Goal: Task Accomplishment & Management: Use online tool/utility

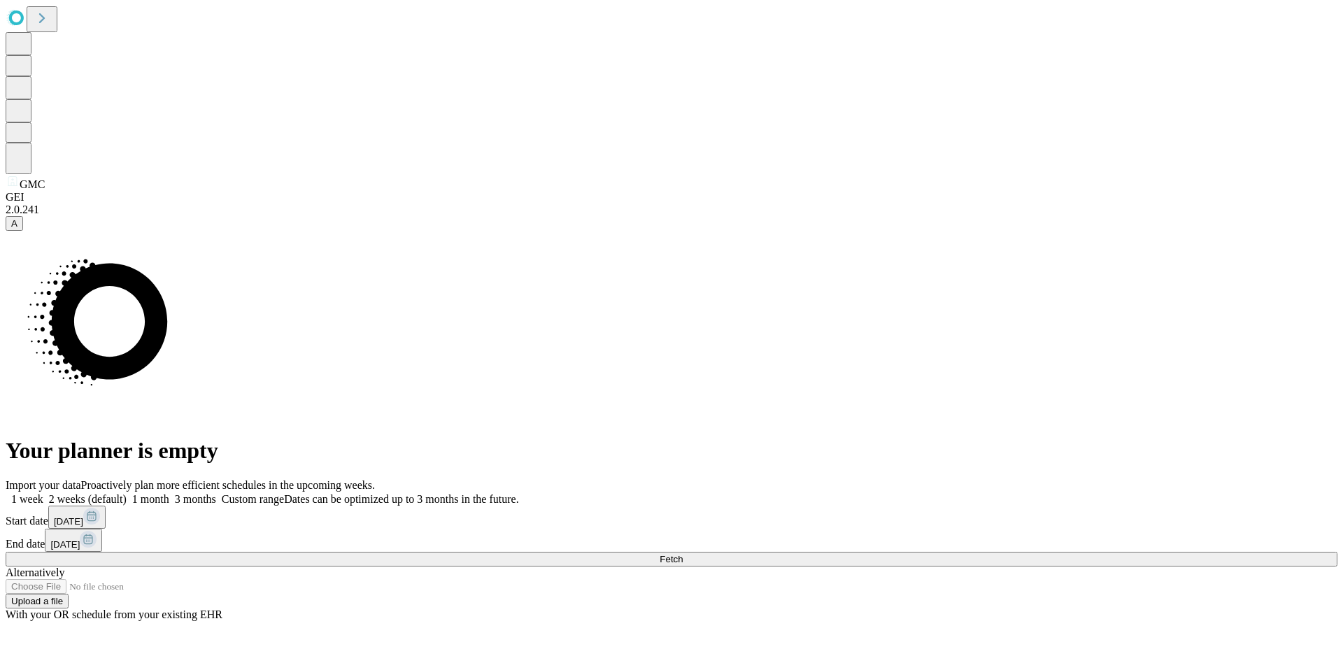
click at [169, 493] on span at bounding box center [169, 499] width 0 height 12
click at [1069, 552] on button "Fetch" at bounding box center [672, 559] width 1332 height 15
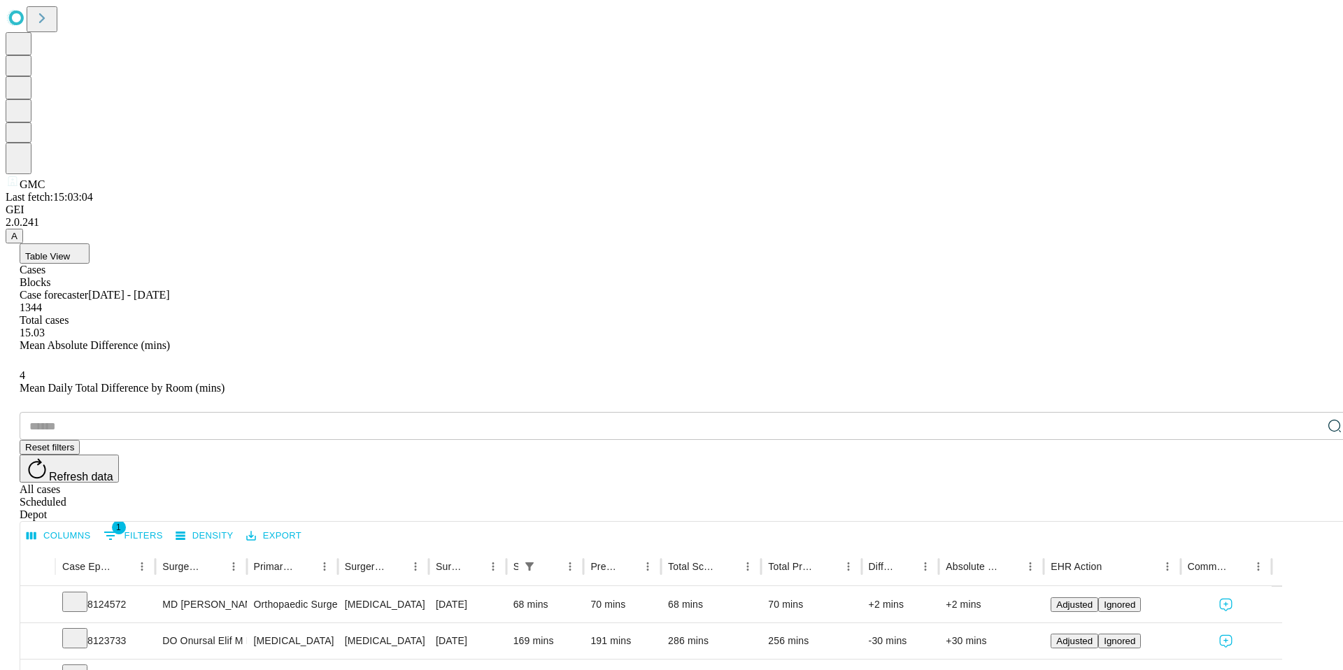
click at [30, 243] on div "GMC Last fetch: 15:03:04 GEI 2.0.241 A" at bounding box center [672, 125] width 1332 height 238
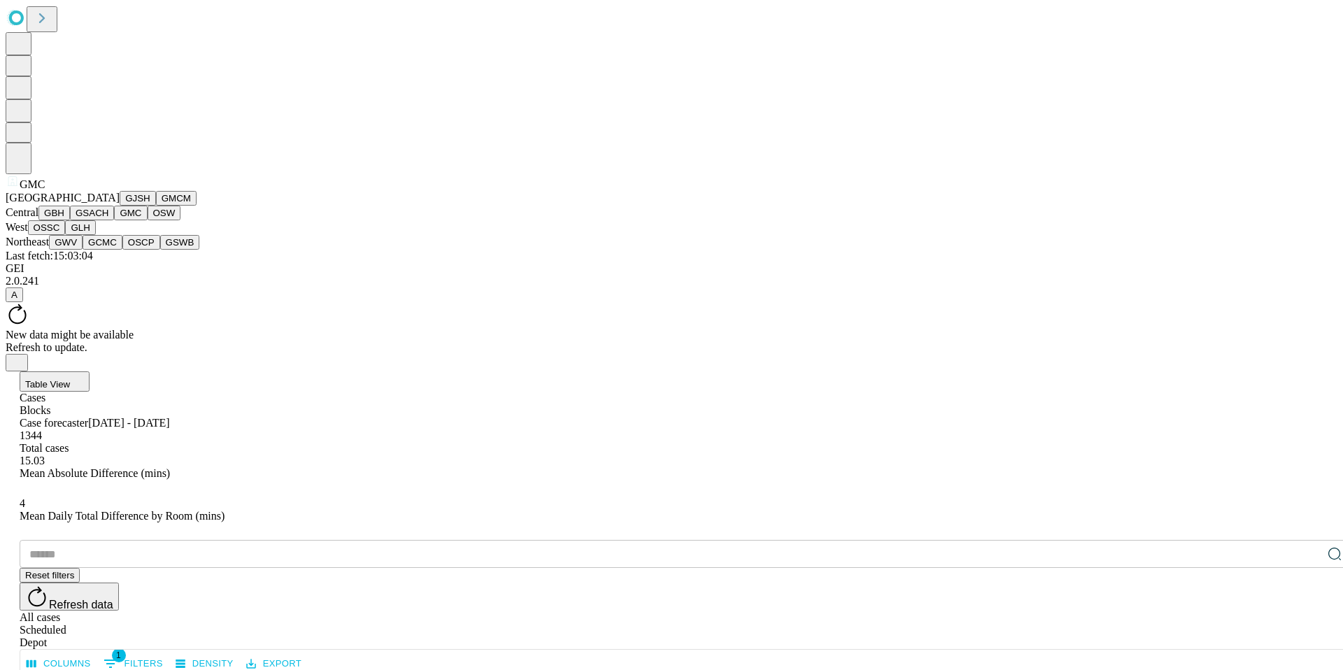
scroll to position [300, 0]
click at [95, 235] on button "GLH" at bounding box center [80, 227] width 30 height 15
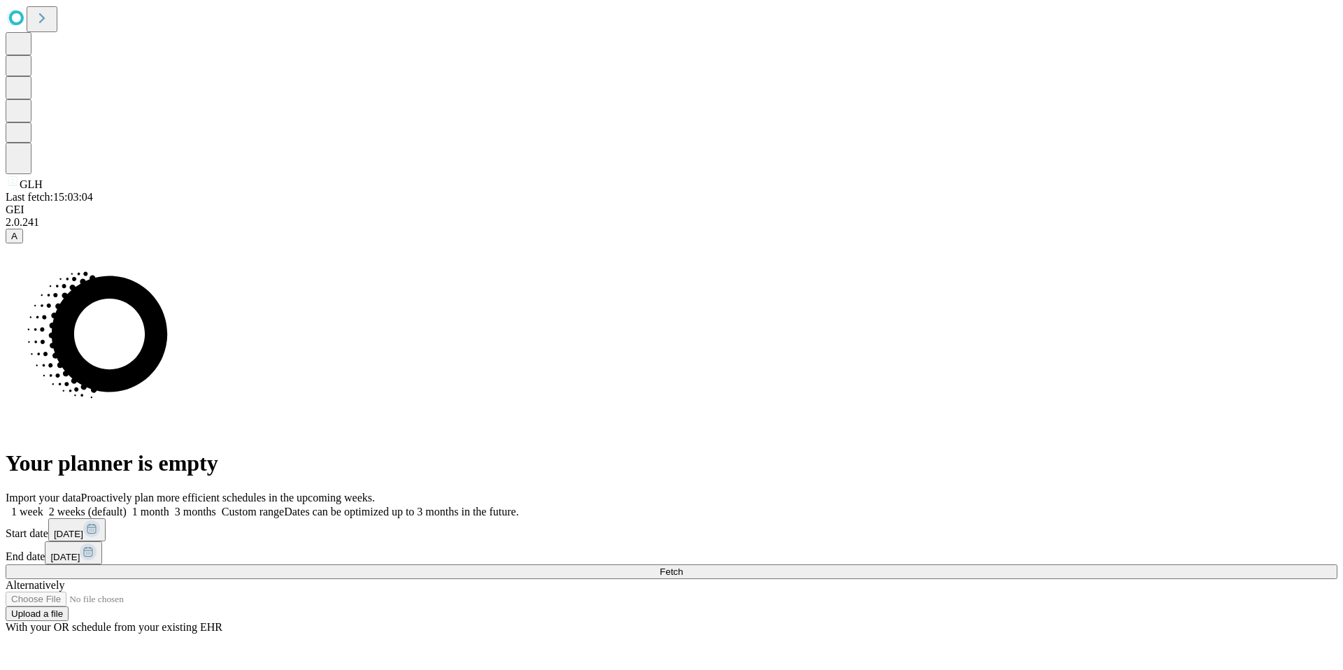
click at [1048, 564] on button "Fetch" at bounding box center [672, 571] width 1332 height 15
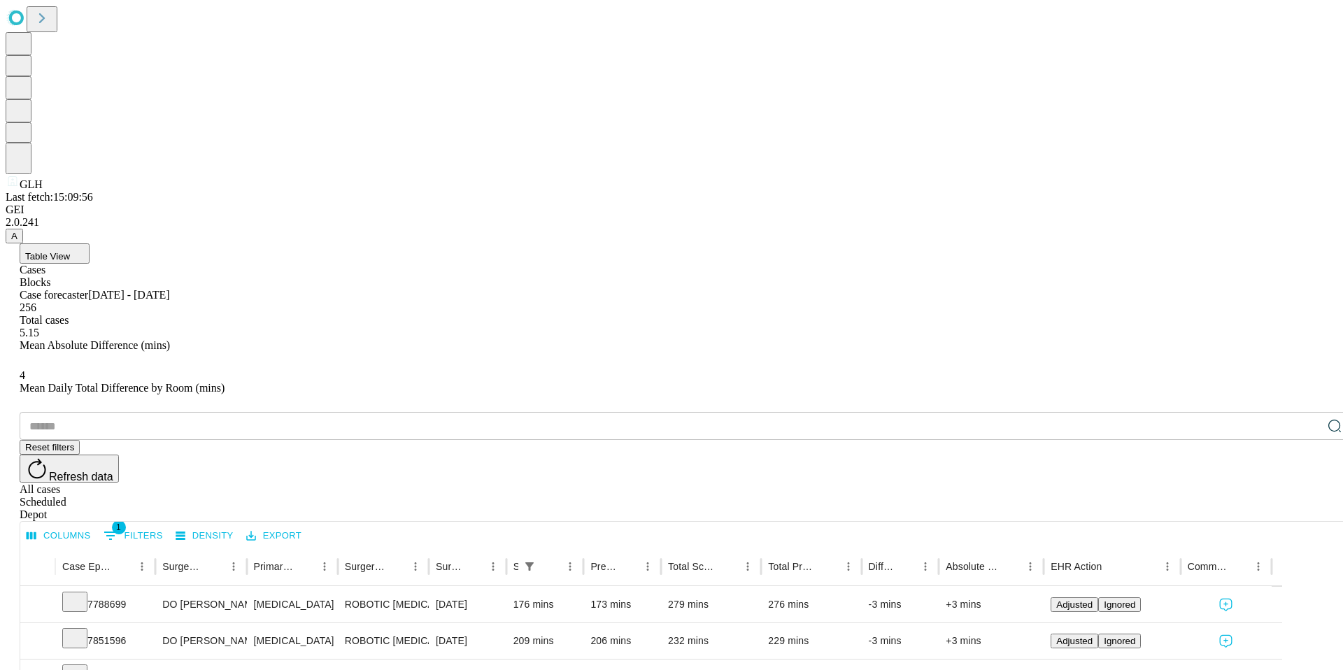
click at [114, 412] on input "text" at bounding box center [671, 426] width 1302 height 28
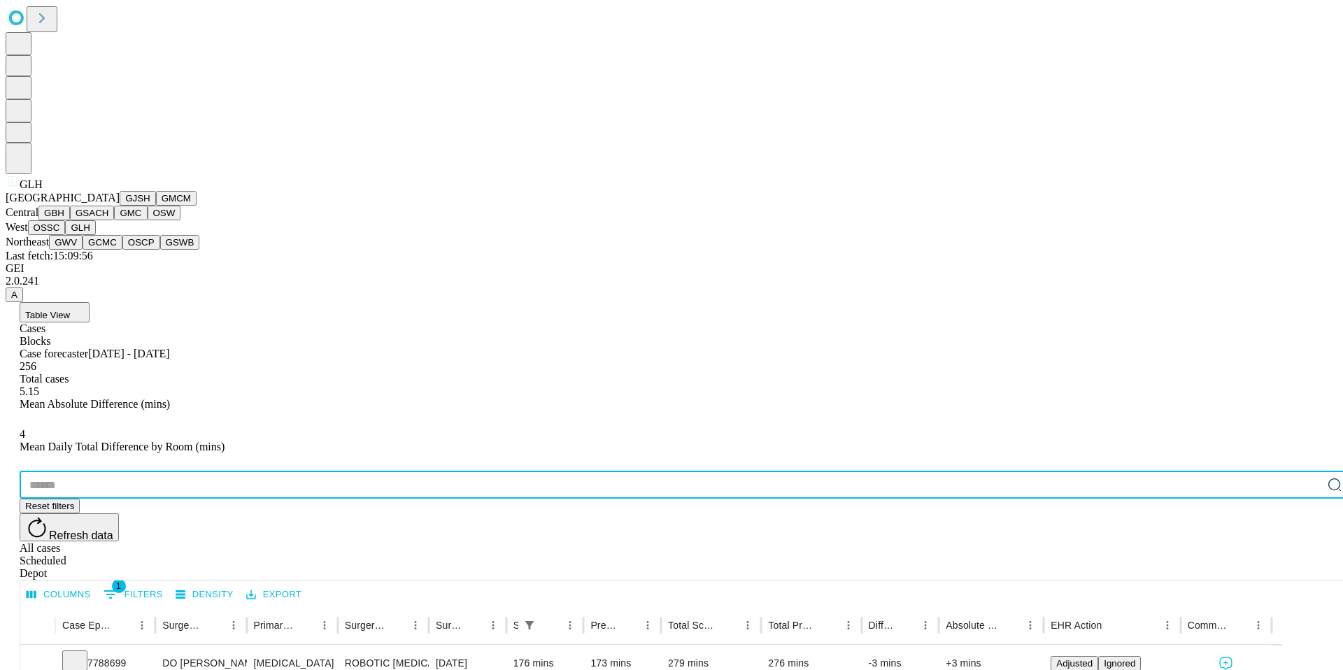
scroll to position [264, 0]
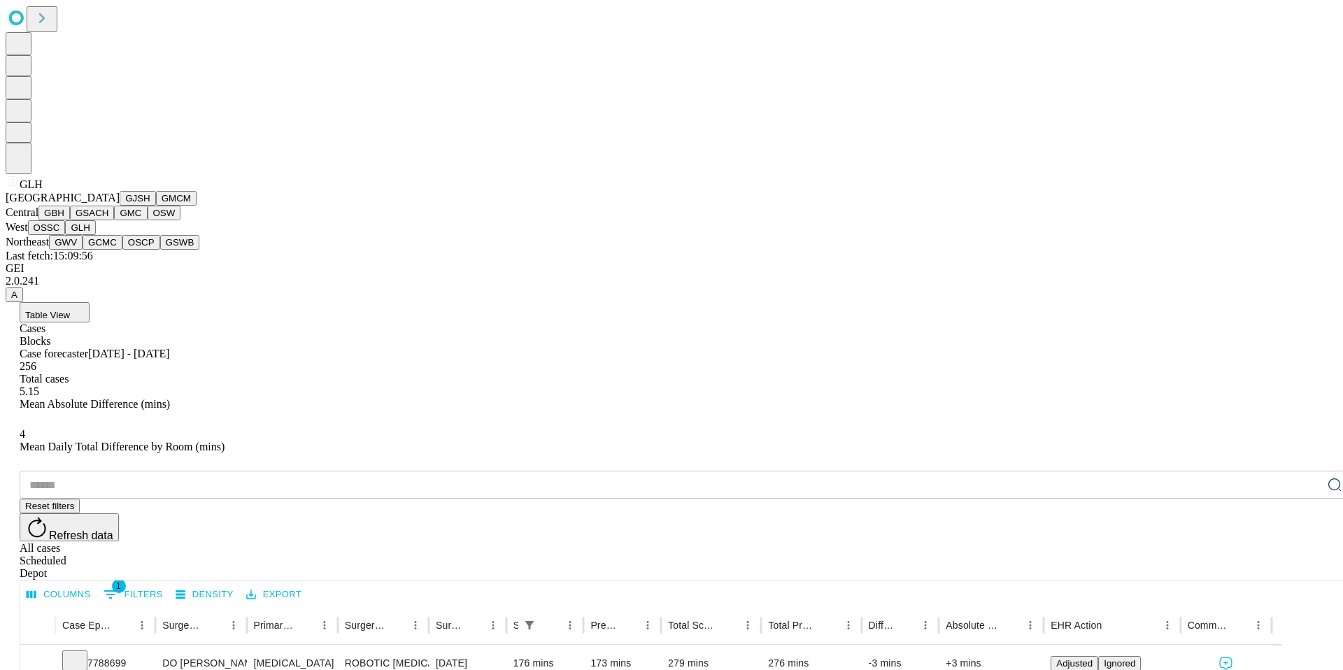
click at [66, 235] on button "OSSC" at bounding box center [47, 227] width 38 height 15
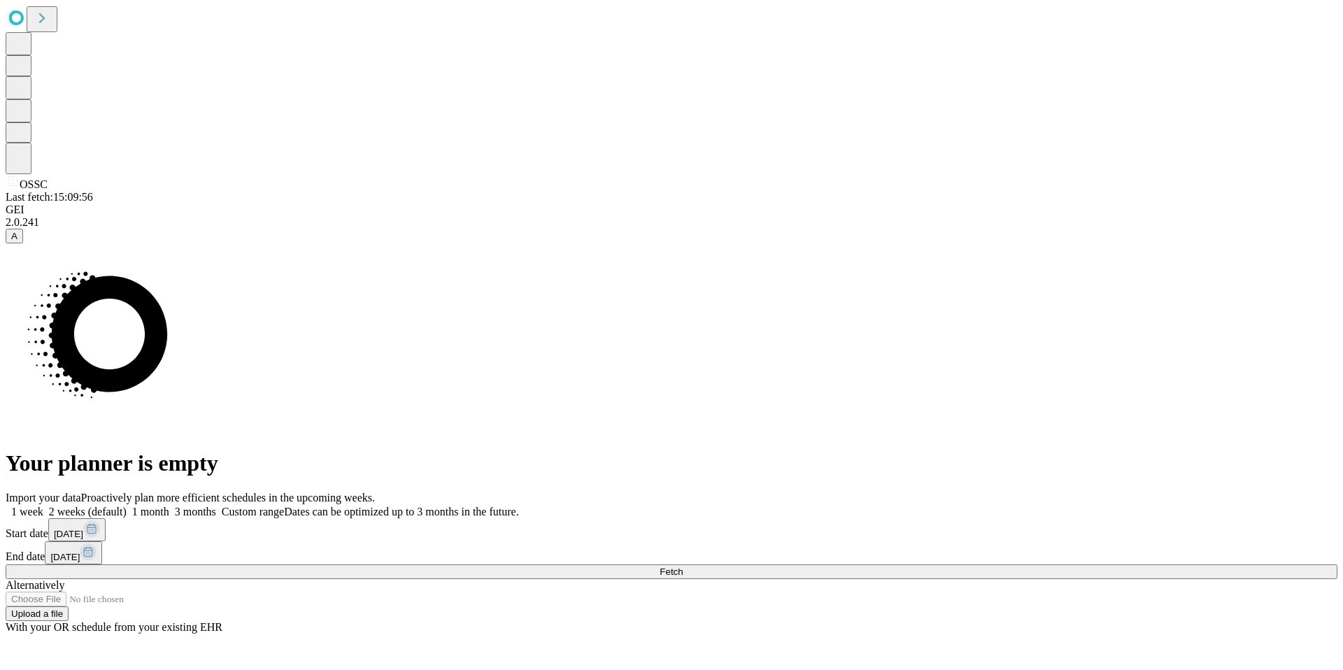
click at [169, 506] on span at bounding box center [169, 512] width 0 height 12
click at [1018, 564] on button "Fetch" at bounding box center [672, 571] width 1332 height 15
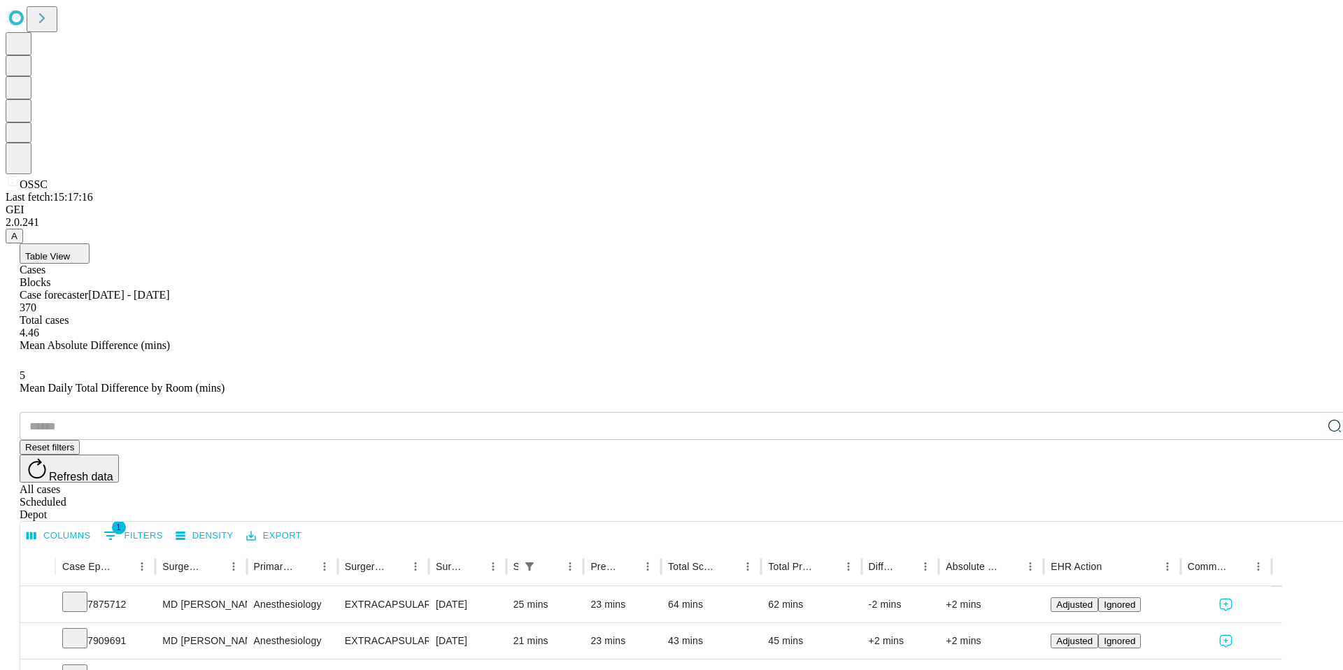
click at [104, 412] on input "text" at bounding box center [671, 426] width 1302 height 28
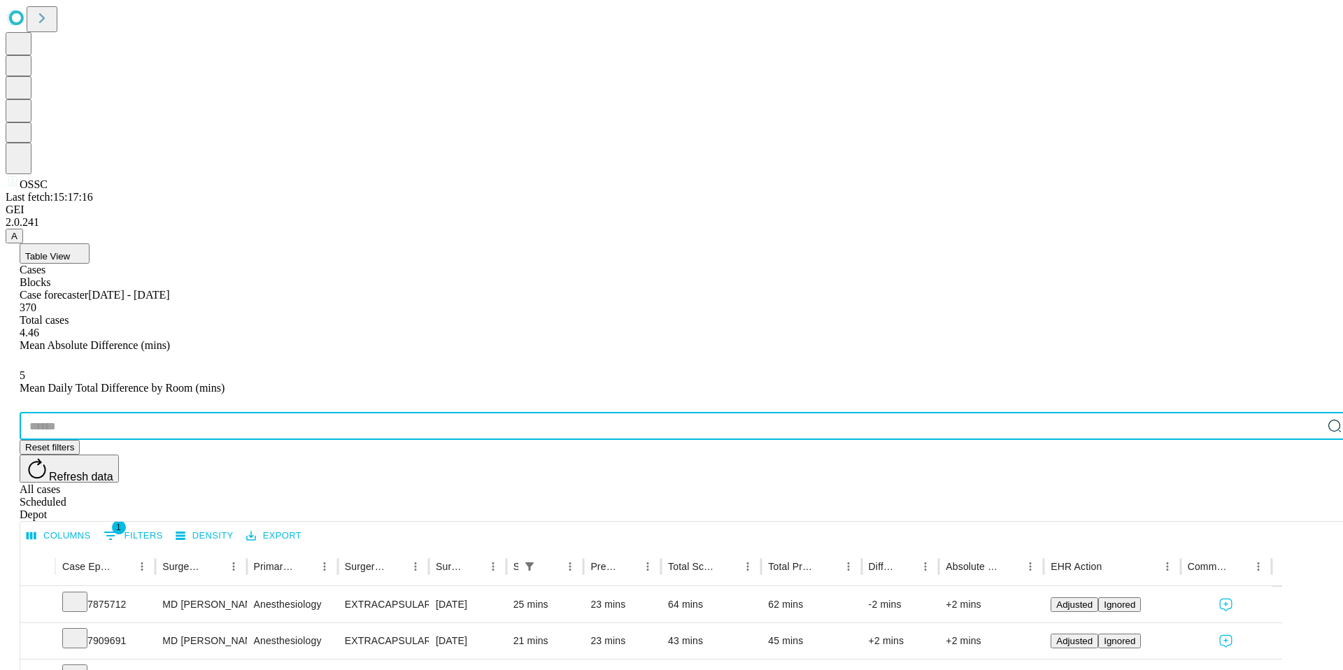
paste input "*******"
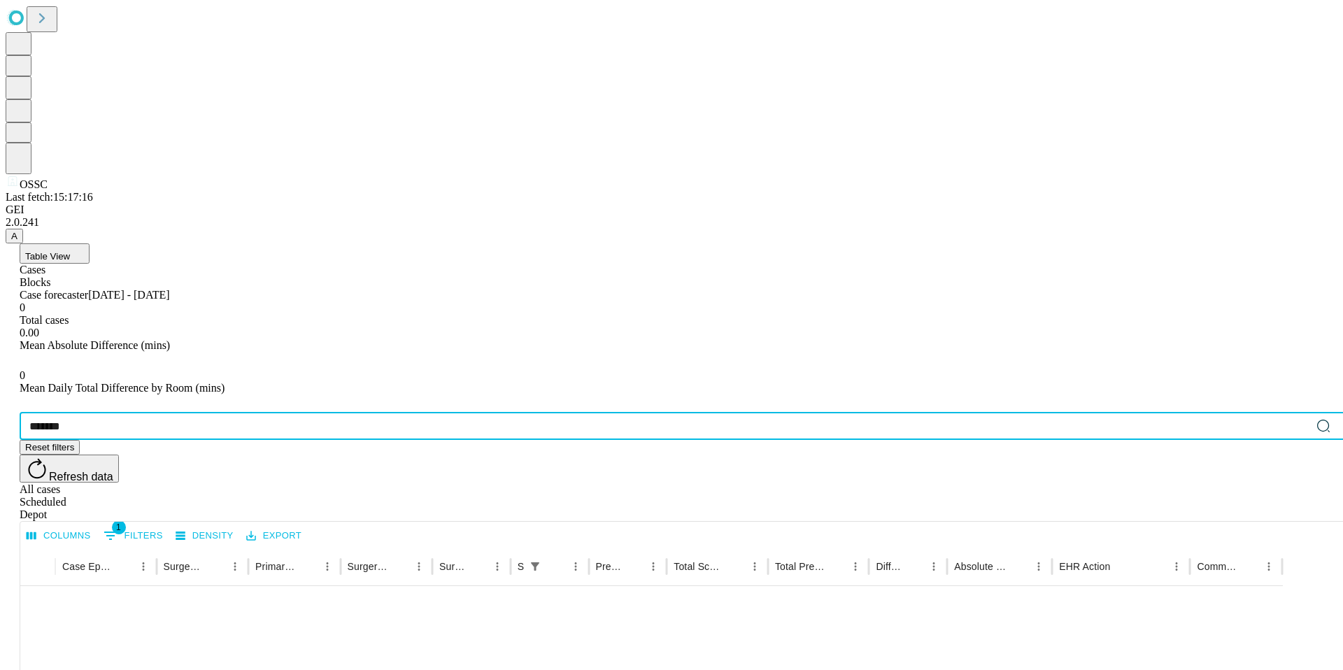
type input "*******"
click at [1172, 483] on div "All cases" at bounding box center [686, 489] width 1332 height 13
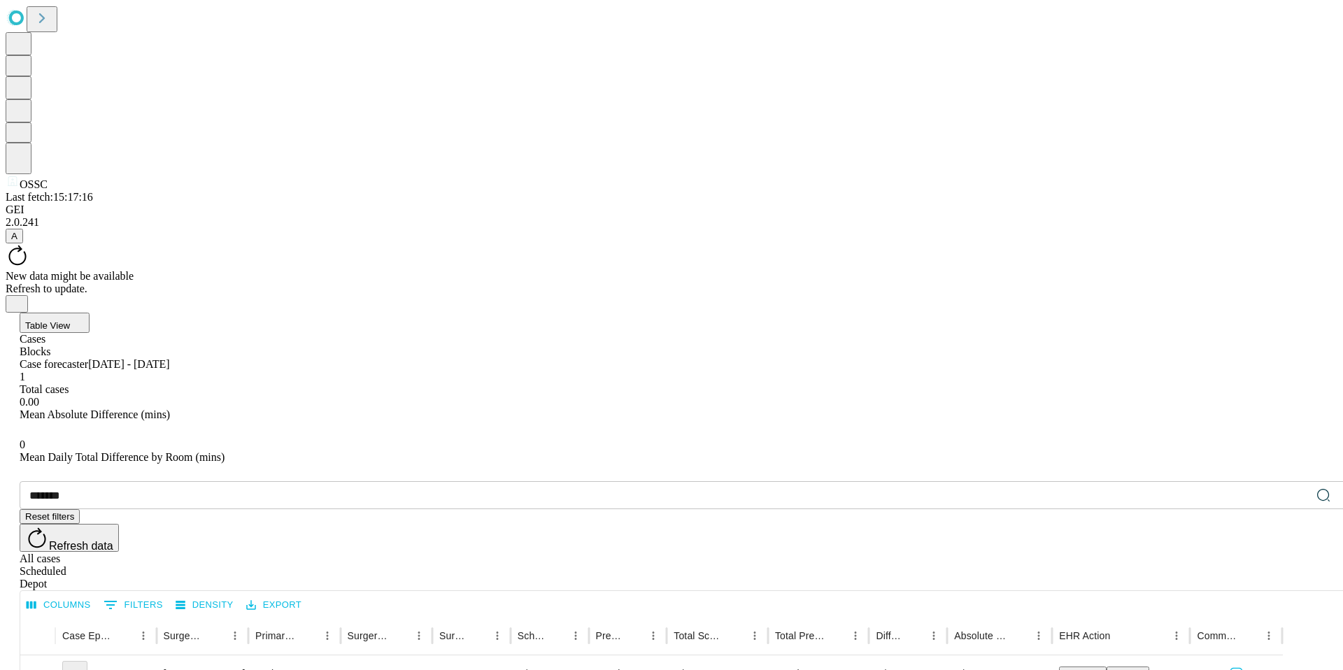
click at [113, 540] on span "Refresh data" at bounding box center [81, 546] width 64 height 12
click at [29, 243] on icon at bounding box center [18, 255] width 24 height 24
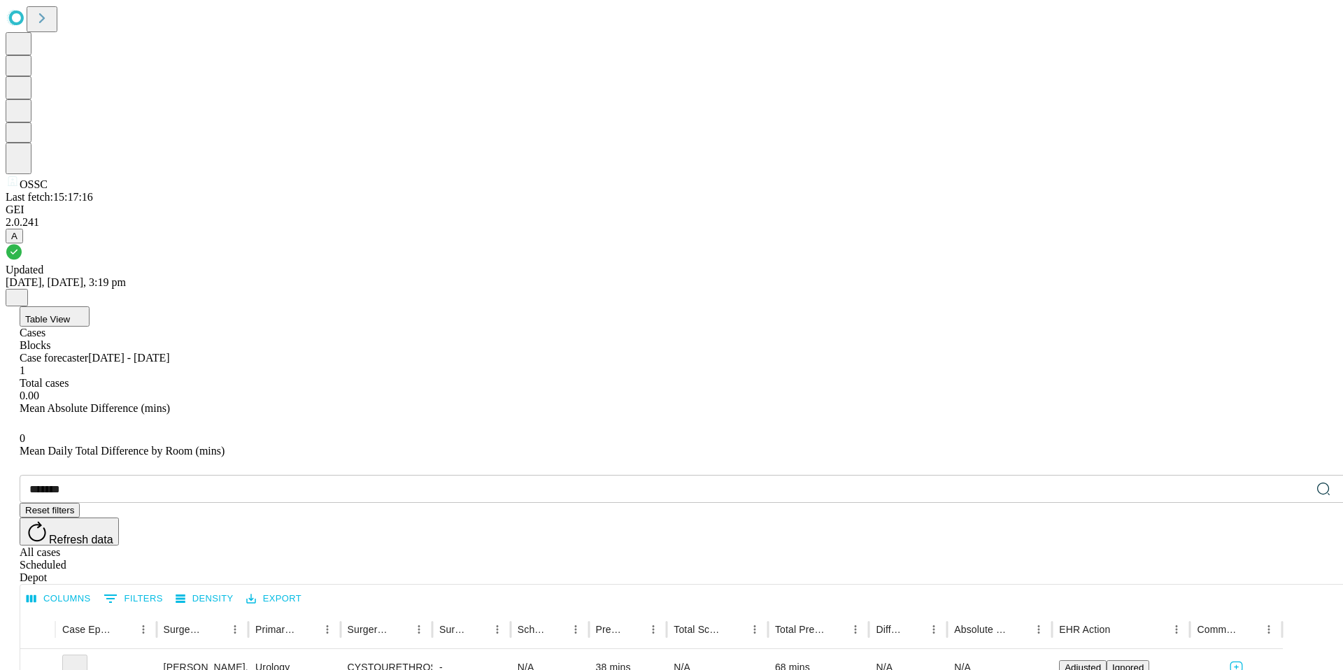
click at [22, 291] on icon "Close" at bounding box center [16, 296] width 11 height 11
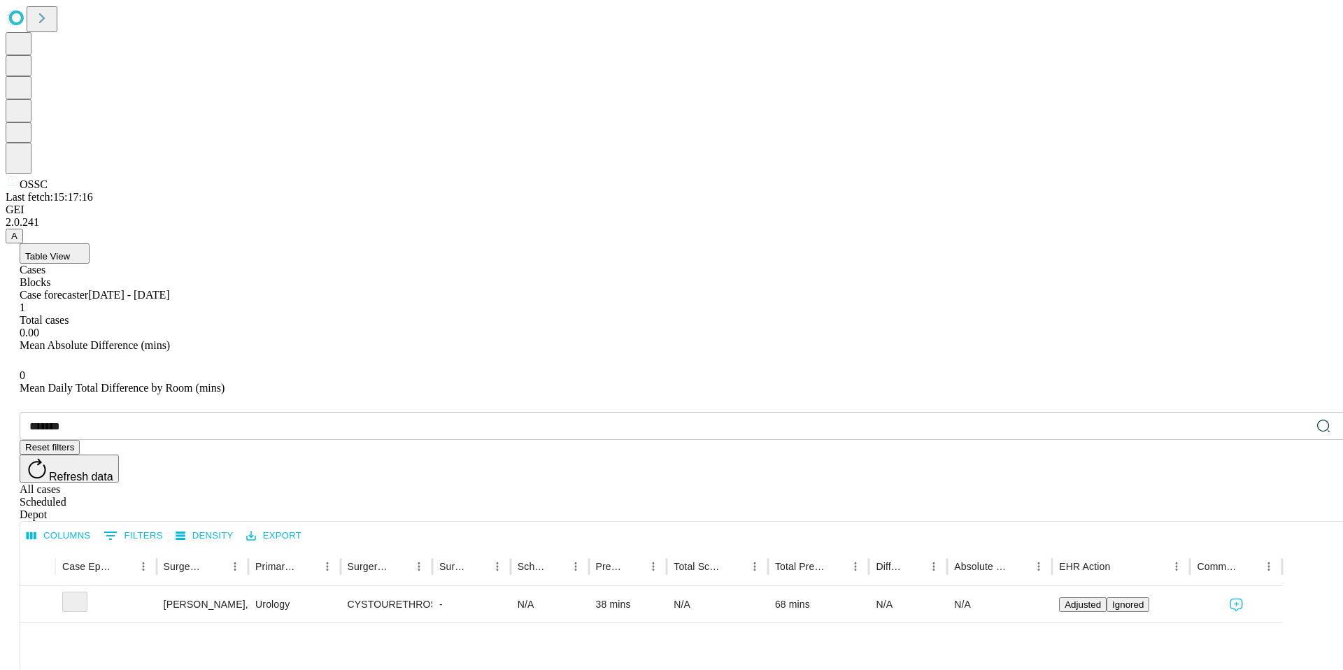
click at [113, 471] on span "Refresh data" at bounding box center [81, 477] width 64 height 12
click at [119, 455] on button "Refresh data" at bounding box center [69, 469] width 99 height 28
click at [113, 471] on span "Refresh data" at bounding box center [81, 477] width 64 height 12
click at [567, 587] on div "N/A" at bounding box center [550, 605] width 64 height 36
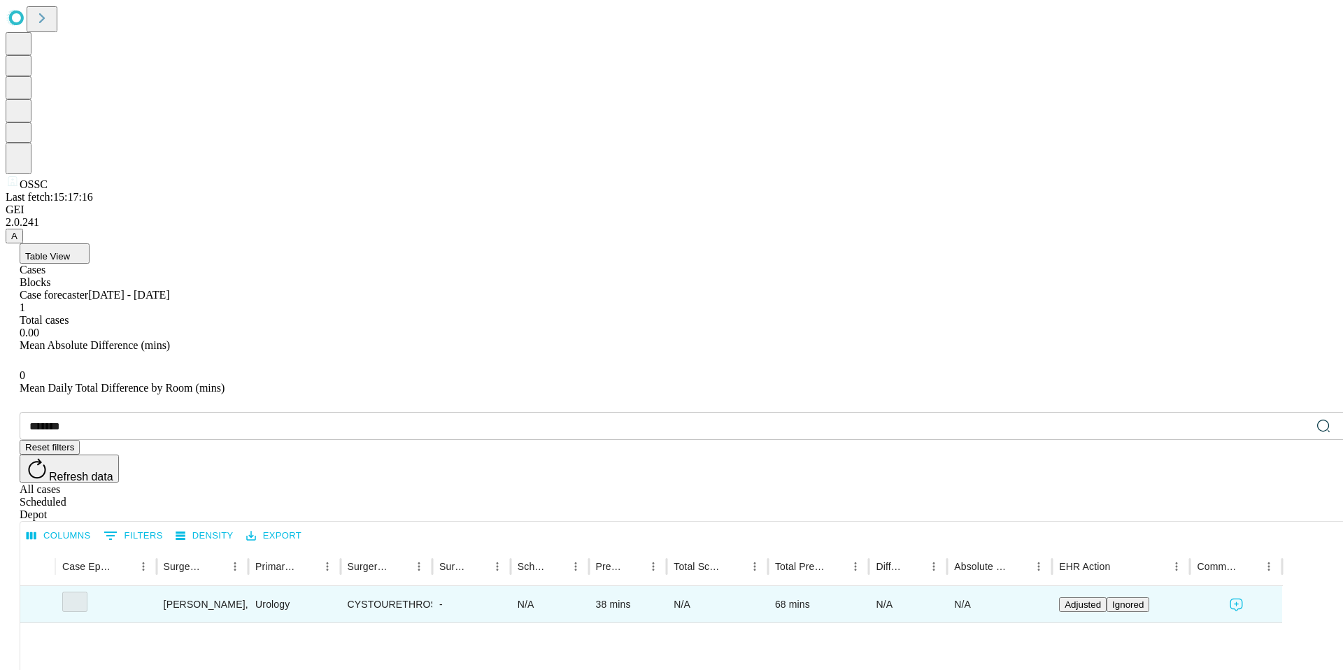
click at [1316, 419] on icon at bounding box center [1323, 426] width 14 height 14
click at [127, 276] on div "Blocks" at bounding box center [686, 282] width 1332 height 13
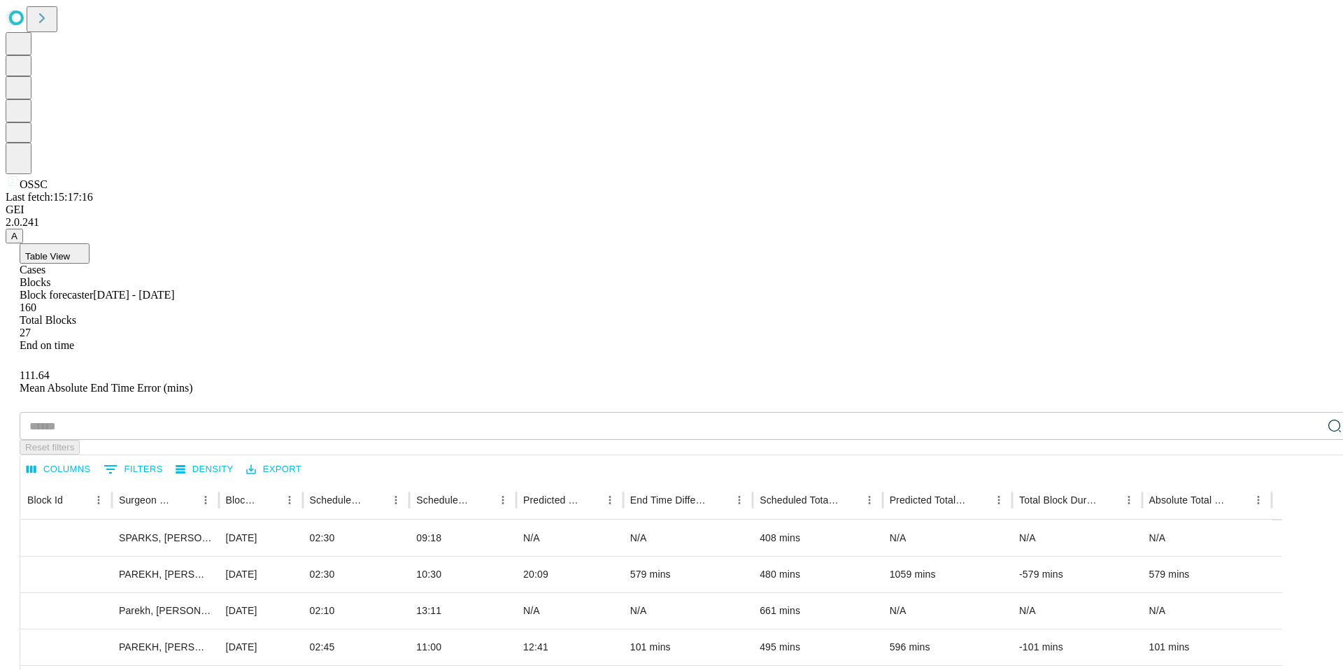
click at [91, 264] on div "Cases" at bounding box center [686, 270] width 1332 height 13
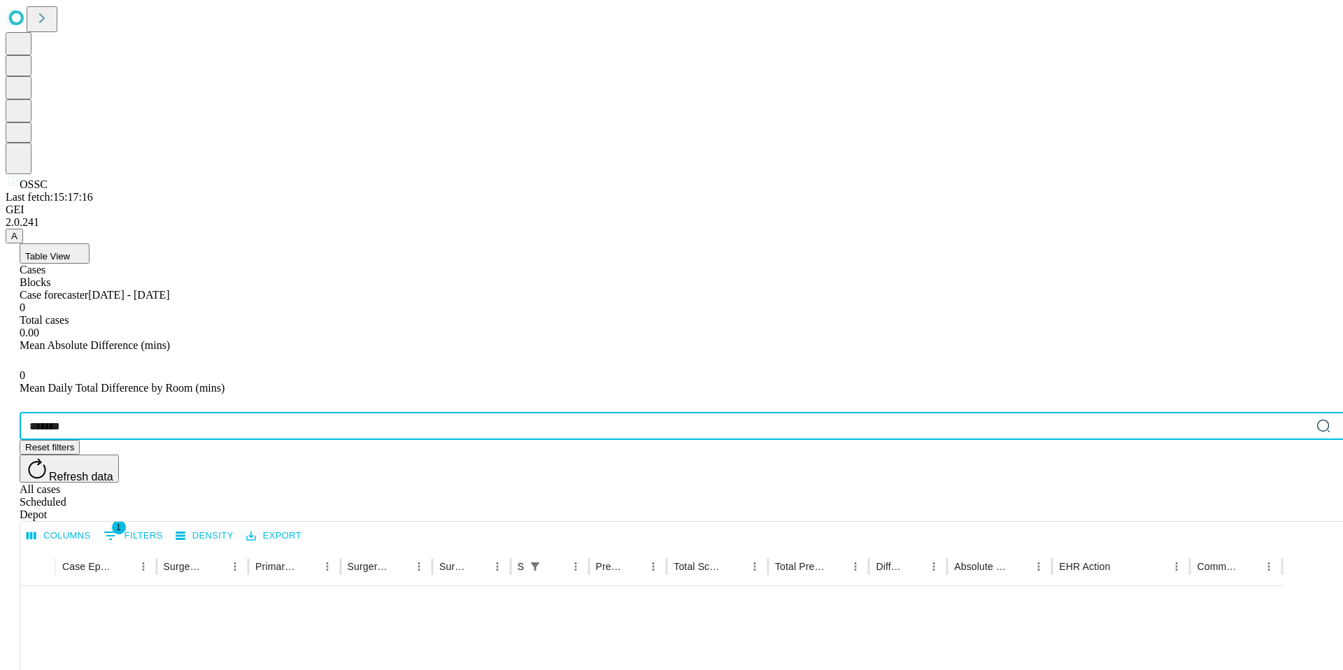
click at [205, 412] on input "*******" at bounding box center [665, 426] width 1291 height 28
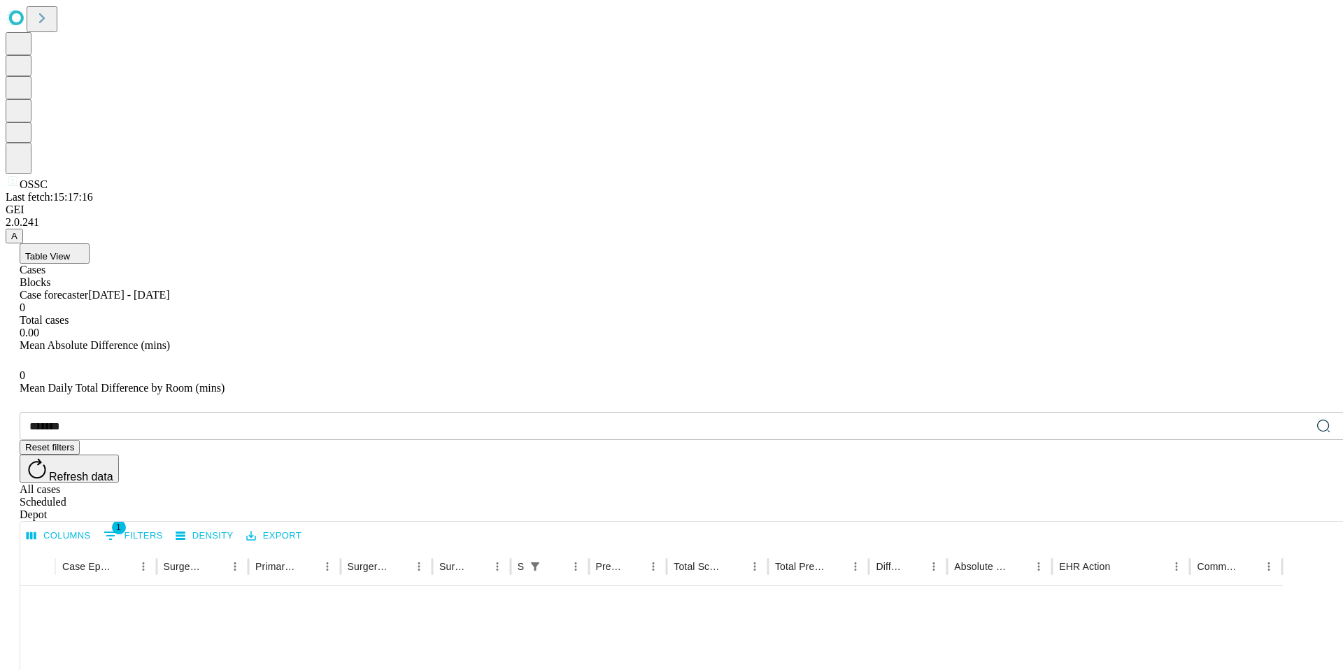
click at [113, 471] on span "Refresh data" at bounding box center [81, 477] width 64 height 12
click at [662, 243] on div "Table View Cases Blocks Case forecaster [DATE] - [DATE] 0 Total cases 0.00 Mean…" at bounding box center [686, 593] width 1360 height 700
click at [542, 243] on div "Table View Cases Blocks Case forecaster [DATE] - [DATE] 0 Total cases 0.00 Mean…" at bounding box center [686, 593] width 1360 height 700
click at [113, 471] on span "Refresh data" at bounding box center [81, 477] width 64 height 12
click at [164, 412] on input "*******" at bounding box center [665, 426] width 1291 height 28
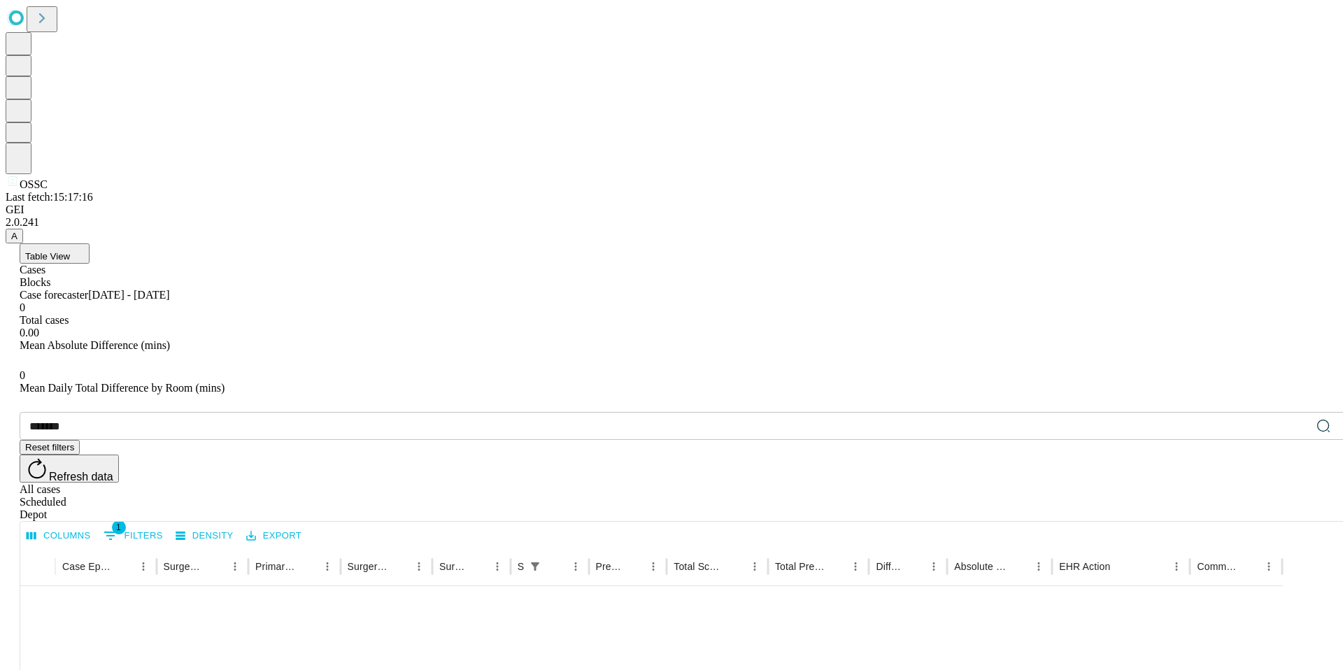
click at [1316, 419] on icon at bounding box center [1323, 426] width 14 height 14
click at [660, 412] on div "******* ​ Reset filters Refresh data All cases Scheduled Depot" at bounding box center [686, 466] width 1332 height 109
click at [1253, 496] on div "Scheduled" at bounding box center [686, 502] width 1332 height 13
click at [1204, 483] on div "All cases" at bounding box center [686, 489] width 1332 height 13
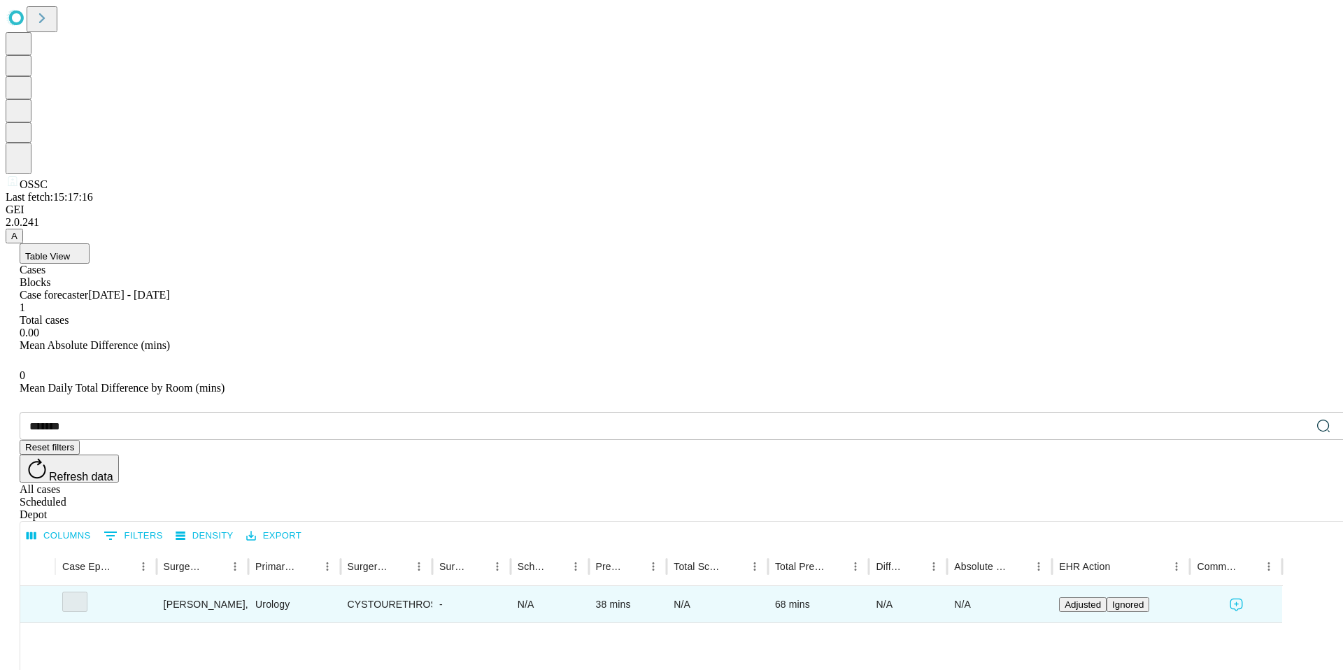
click at [113, 471] on span "Refresh data" at bounding box center [81, 477] width 64 height 12
click at [49, 457] on icon at bounding box center [37, 469] width 24 height 24
click at [119, 455] on button "Refresh data" at bounding box center [69, 469] width 99 height 28
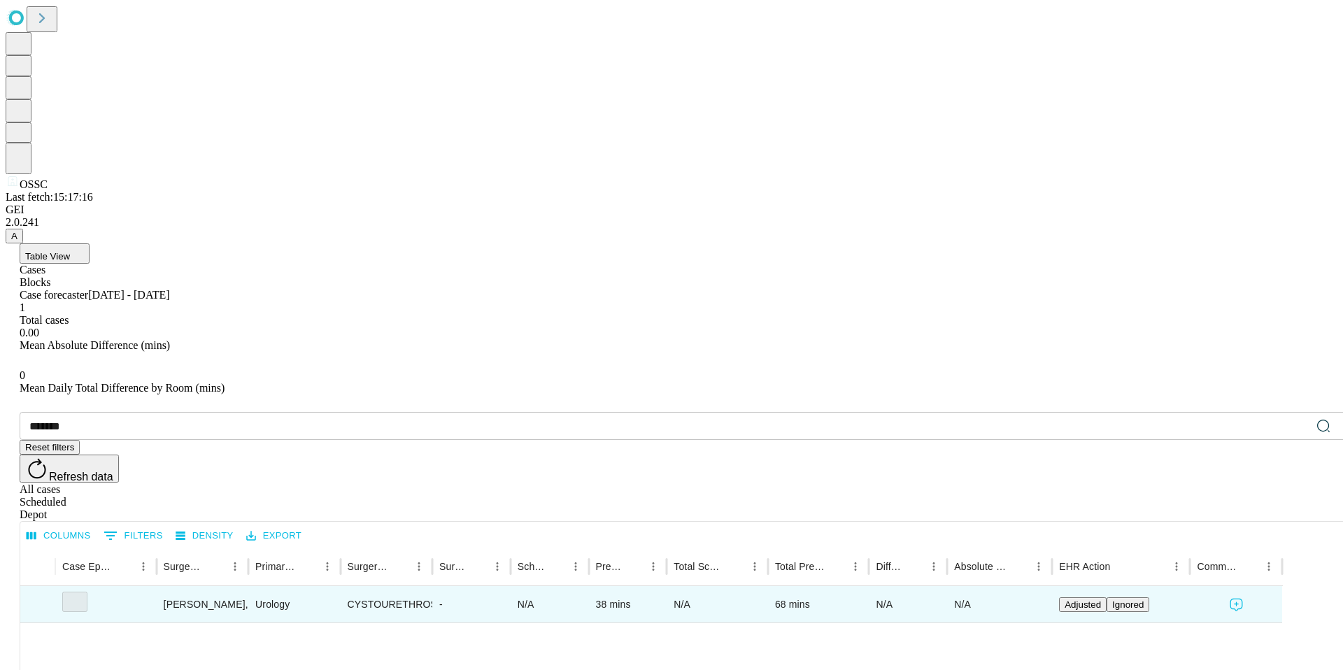
click at [119, 455] on button "Refresh data" at bounding box center [69, 469] width 99 height 28
click at [654, 243] on div "Table View Cases Blocks Case forecaster [DATE] - [DATE] 1 Total cases 0.00 Mean…" at bounding box center [686, 593] width 1360 height 700
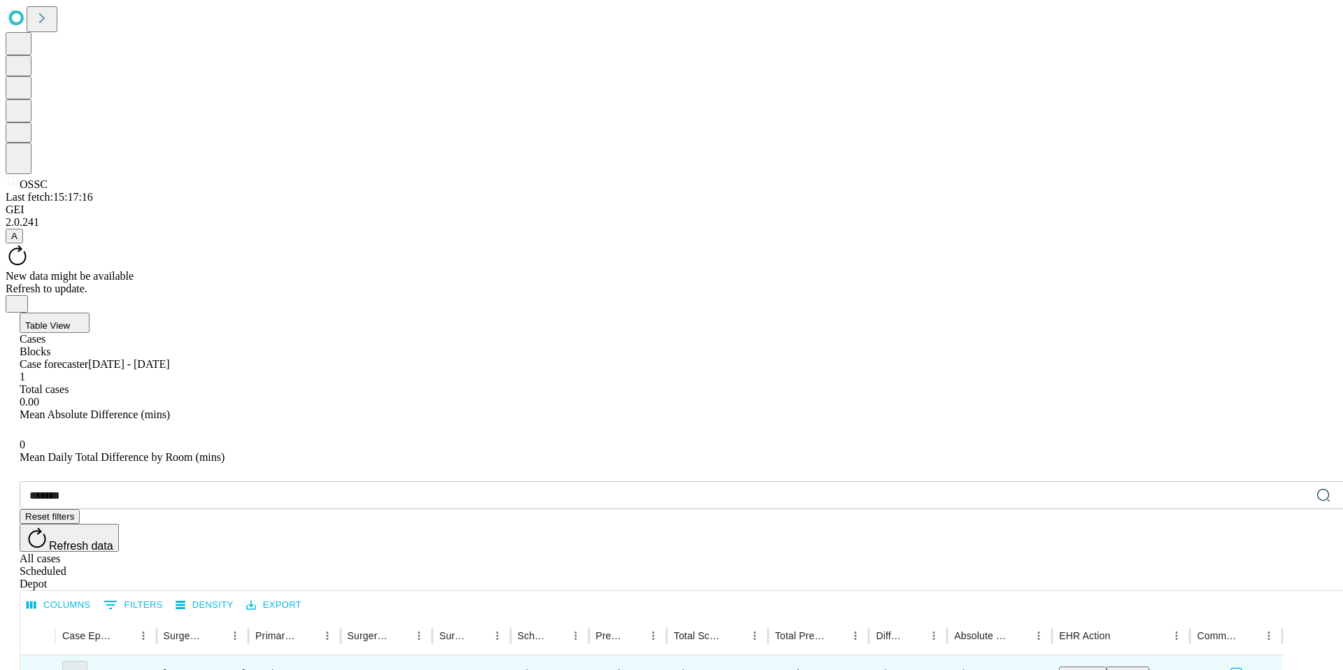
click at [49, 526] on icon at bounding box center [37, 538] width 24 height 24
click at [113, 540] on span "Refresh data" at bounding box center [81, 546] width 64 height 12
click at [148, 481] on input "*******" at bounding box center [665, 495] width 1291 height 28
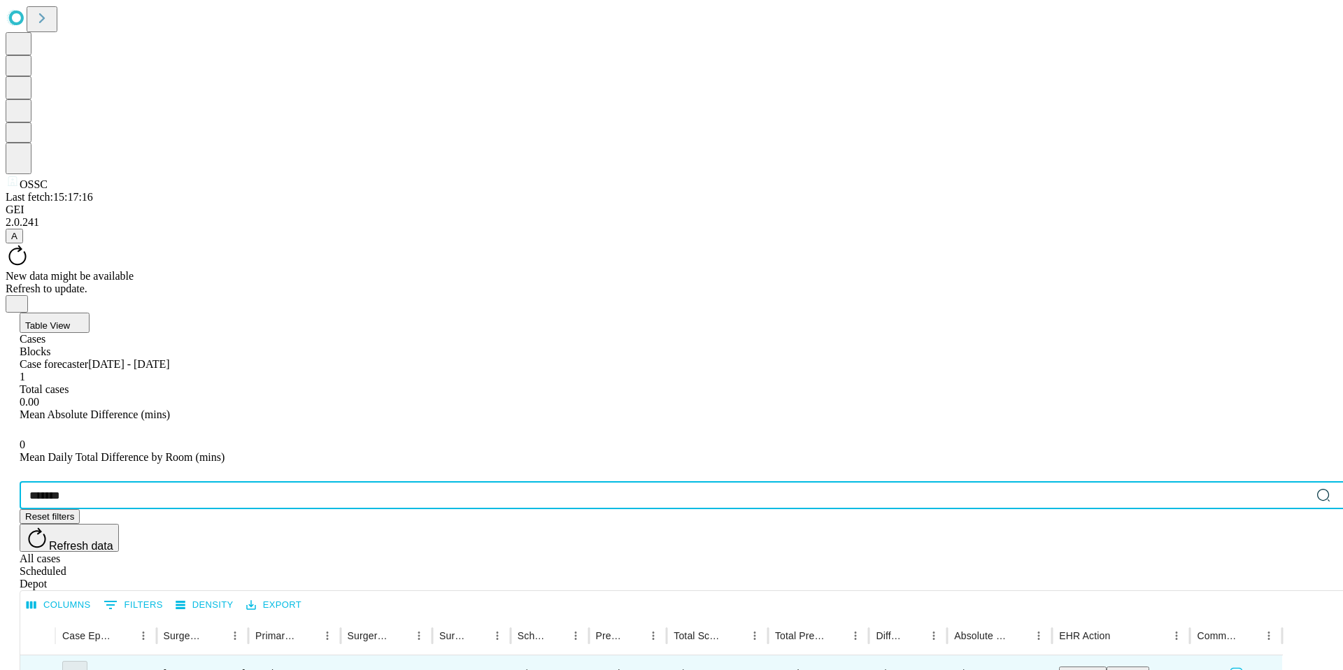
paste input "text"
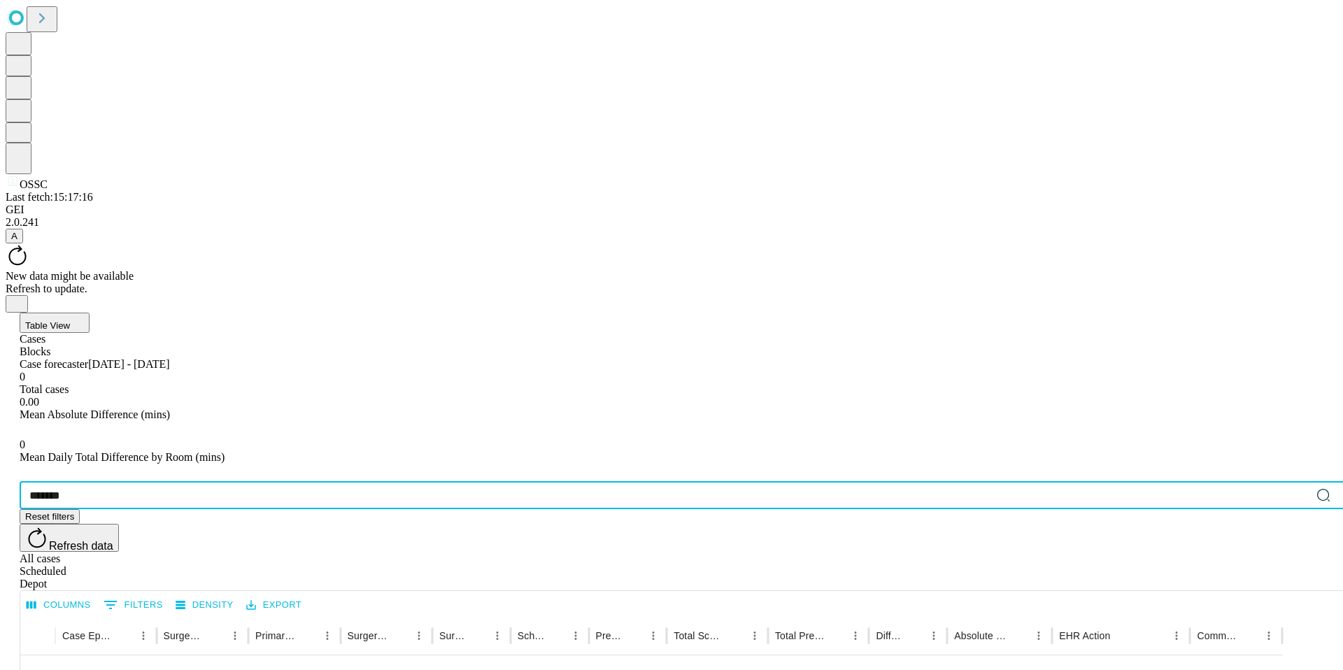
type input "*******"
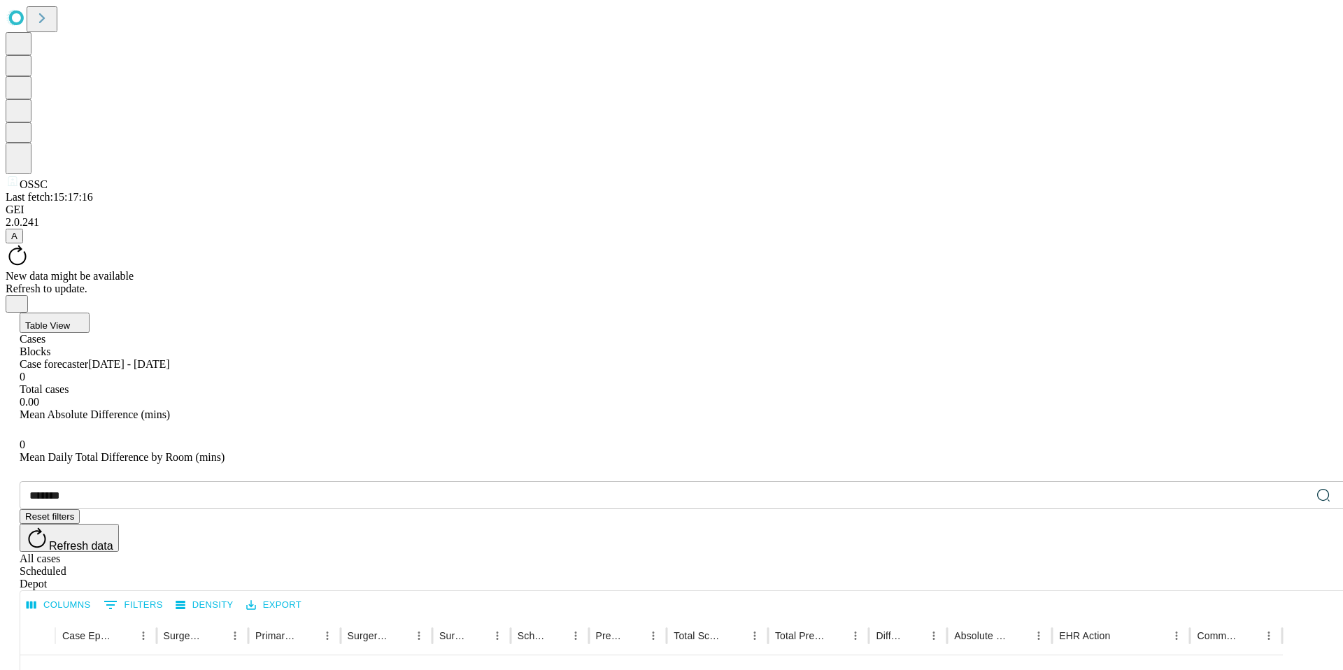
click at [1316, 488] on icon at bounding box center [1323, 495] width 14 height 14
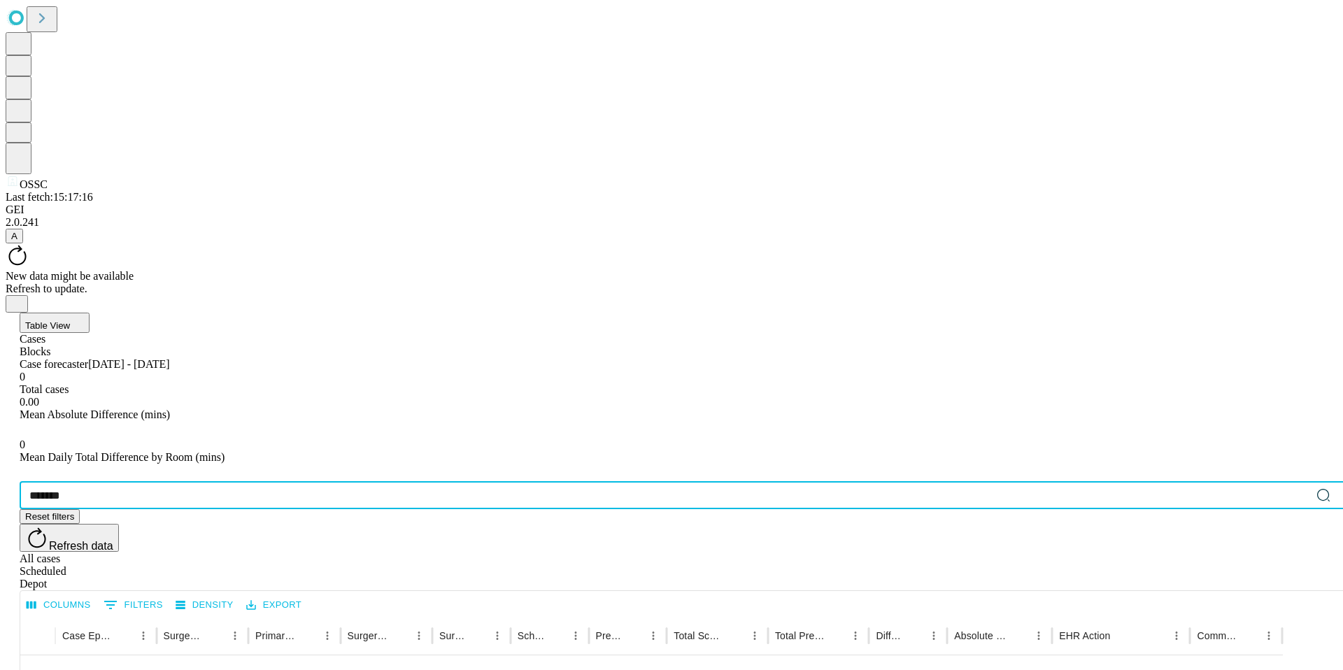
click at [190, 481] on input "*******" at bounding box center [665, 495] width 1291 height 28
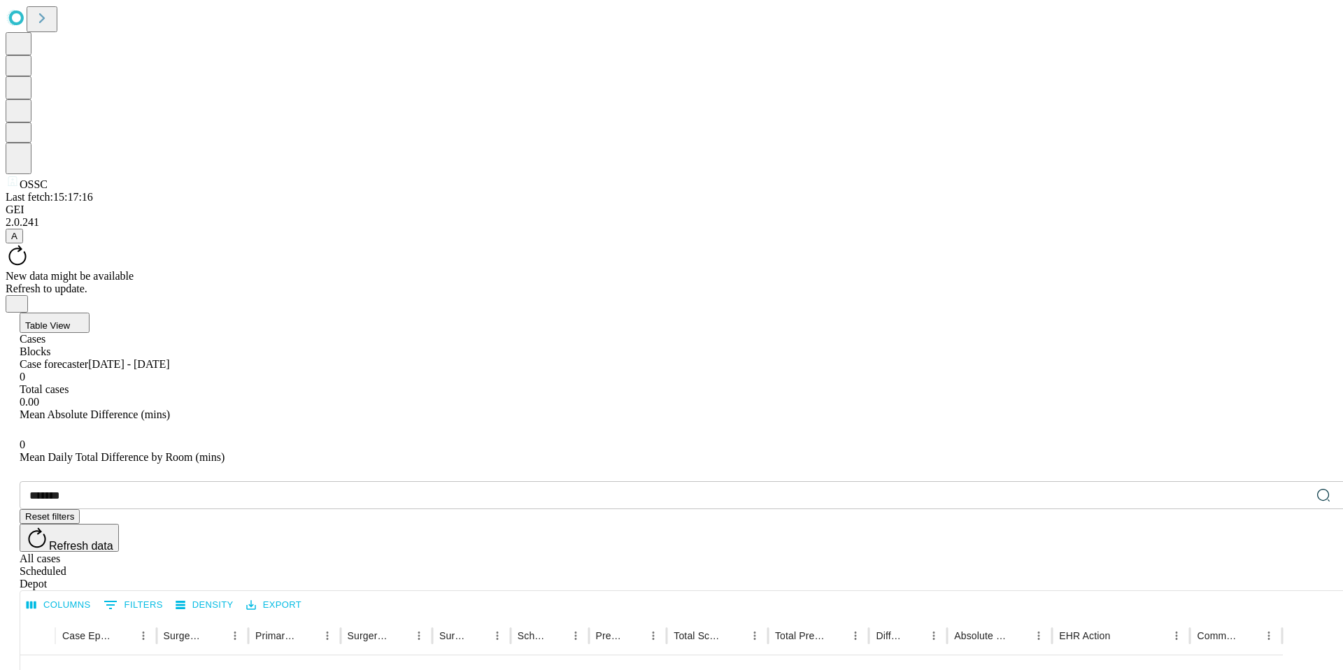
click at [574, 270] on div "New data might be available" at bounding box center [672, 276] width 1332 height 13
